Goal: Task Accomplishment & Management: Manage account settings

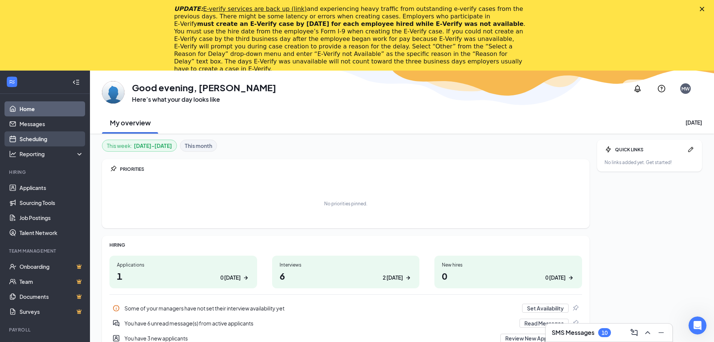
click at [36, 139] on link "Scheduling" at bounding box center [51, 138] width 64 height 15
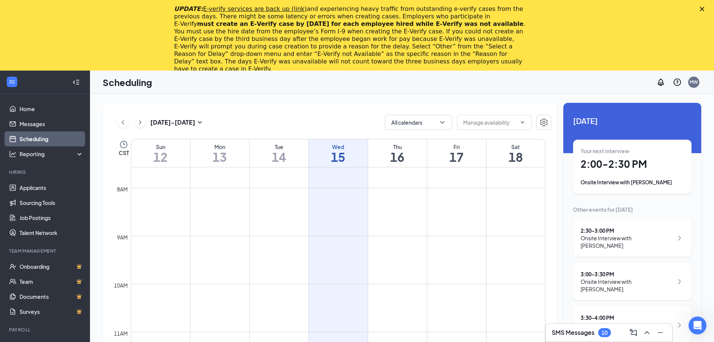
scroll to position [331, 0]
click at [141, 118] on icon "ChevronRight" at bounding box center [139, 122] width 7 height 9
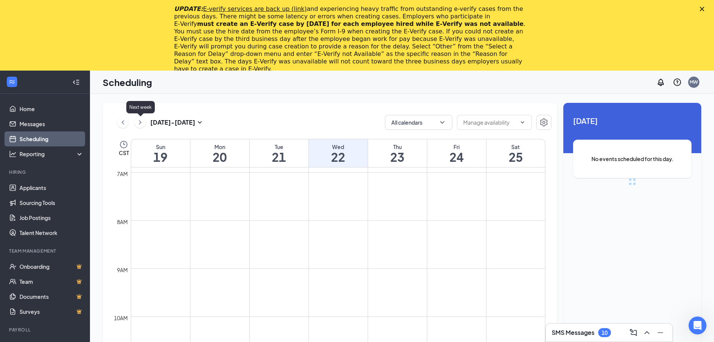
scroll to position [368, 0]
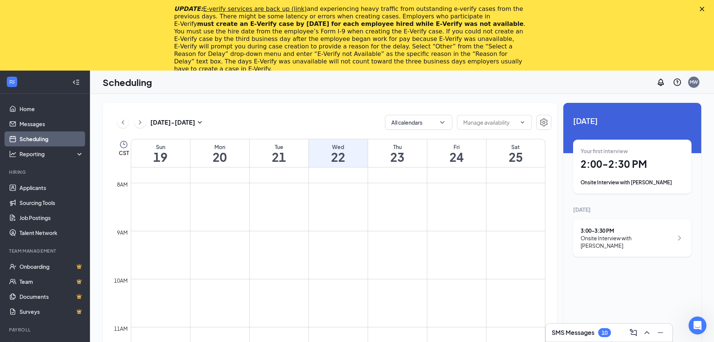
click at [226, 202] on td at bounding box center [338, 201] width 415 height 12
click at [219, 153] on h1 "20" at bounding box center [219, 156] width 59 height 13
click at [337, 149] on div "Wed" at bounding box center [338, 146] width 59 height 7
click at [223, 150] on h1 "20" at bounding box center [219, 156] width 59 height 13
